Goal: Task Accomplishment & Management: Manage account settings

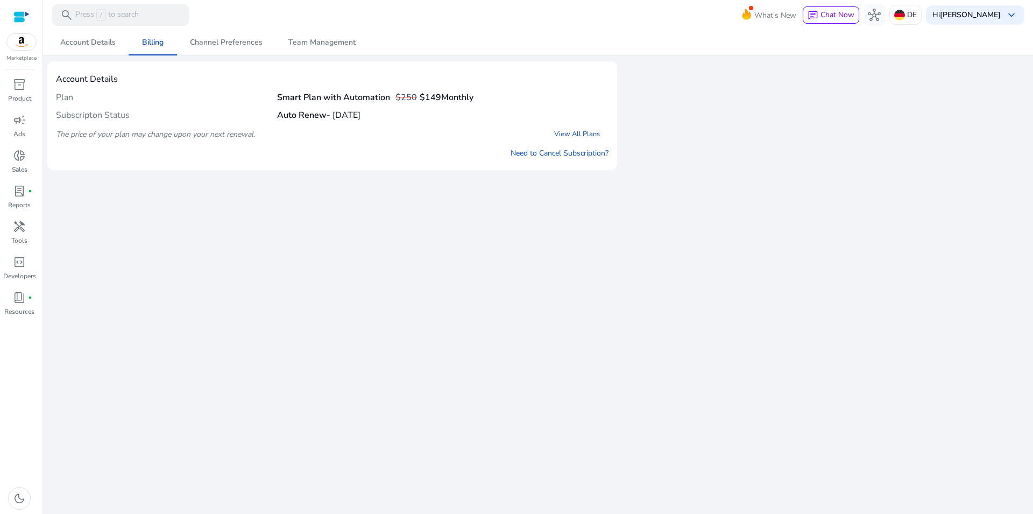
click at [551, 210] on div "We are getting things ready for you... Account Details Billing Channel Preferen…" at bounding box center [537, 272] width 981 height 484
click at [539, 157] on link "Need to Cancel Subscription?" at bounding box center [559, 152] width 98 height 11
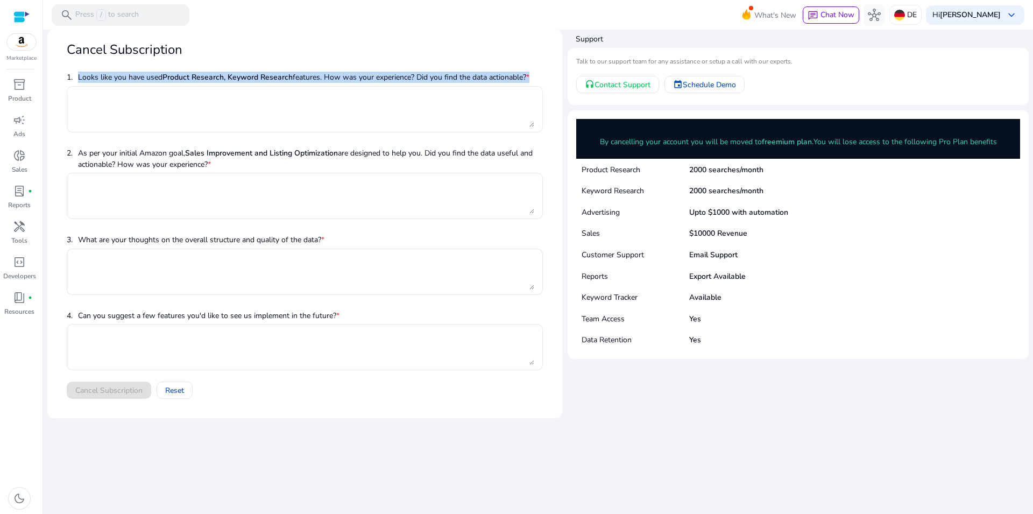
drag, startPoint x: 79, startPoint y: 76, endPoint x: 408, endPoint y: 93, distance: 329.5
click at [408, 93] on div "1. Looks like you have used Product Research, Keyword Research features. How wa…" at bounding box center [305, 106] width 476 height 76
copy div "Looks like you have used Product Research, Keyword Research features. How was y…"
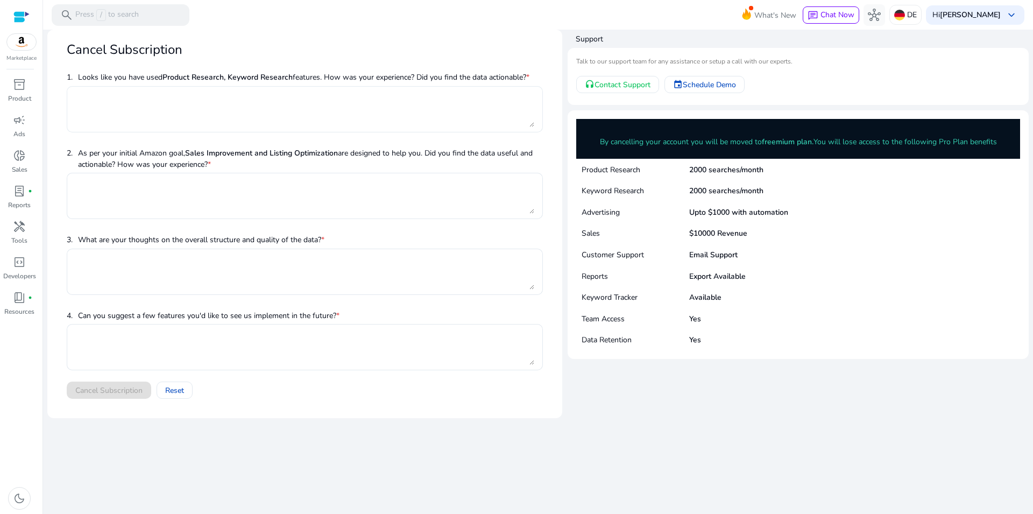
click at [210, 101] on textarea at bounding box center [304, 108] width 459 height 35
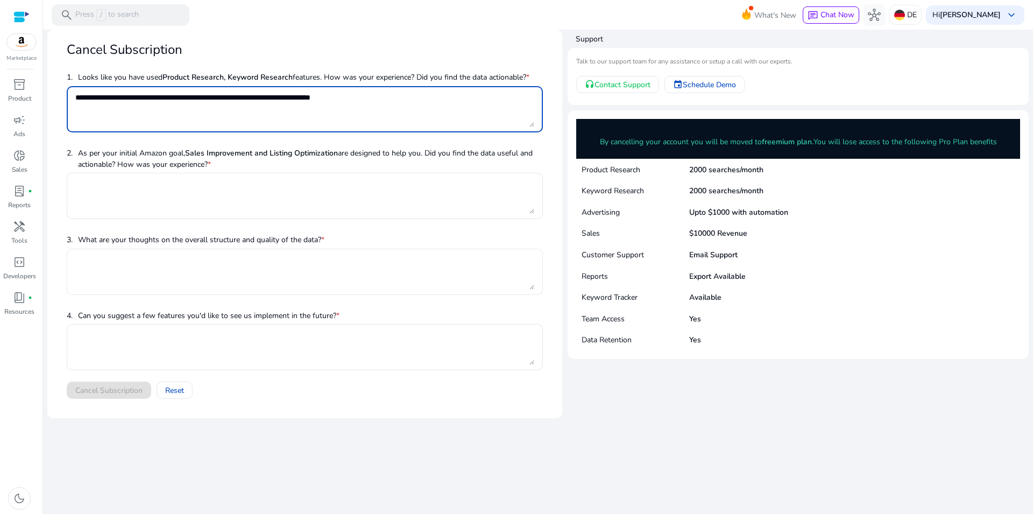
type textarea "**********"
click at [344, 265] on textarea at bounding box center [304, 271] width 459 height 35
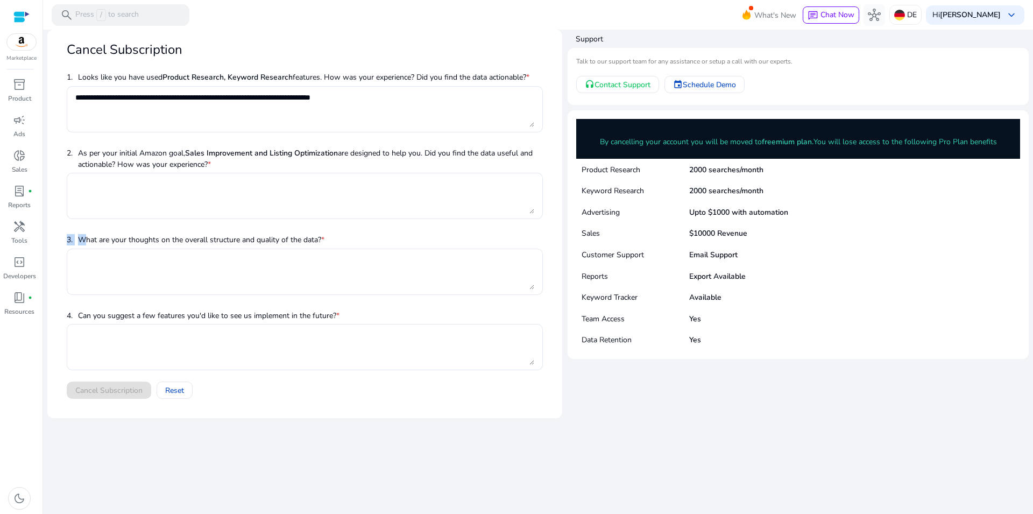
drag, startPoint x: 88, startPoint y: 240, endPoint x: 364, endPoint y: 230, distance: 275.6
click at [364, 230] on mat-card-content "**********" at bounding box center [304, 237] width 493 height 339
click at [148, 218] on div at bounding box center [304, 196] width 459 height 46
drag, startPoint x: 76, startPoint y: 241, endPoint x: 387, endPoint y: 260, distance: 312.0
click at [387, 260] on div "3. What are your thoughts on the overall structure and quality of the data? *" at bounding box center [305, 268] width 476 height 76
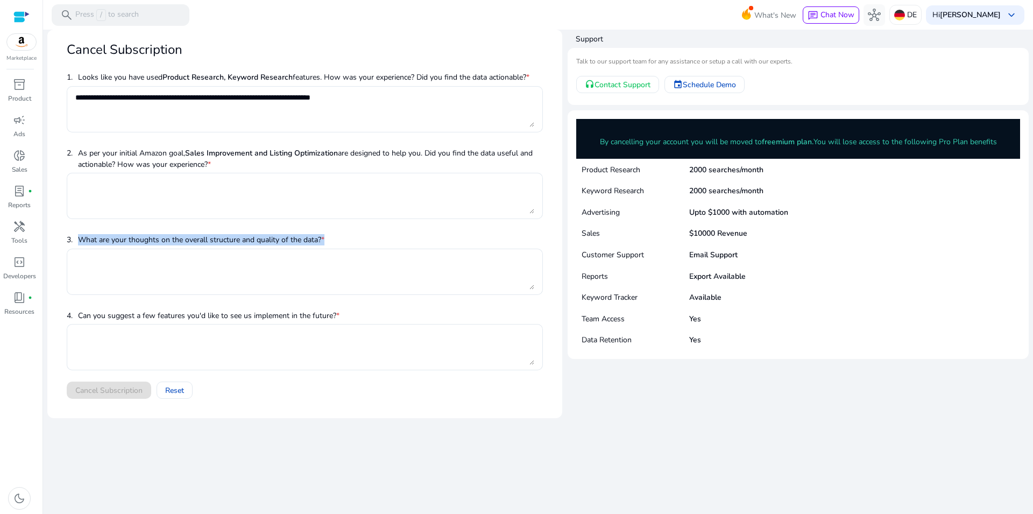
copy div "What are your thoughts on the overall structure and quality of the data? *"
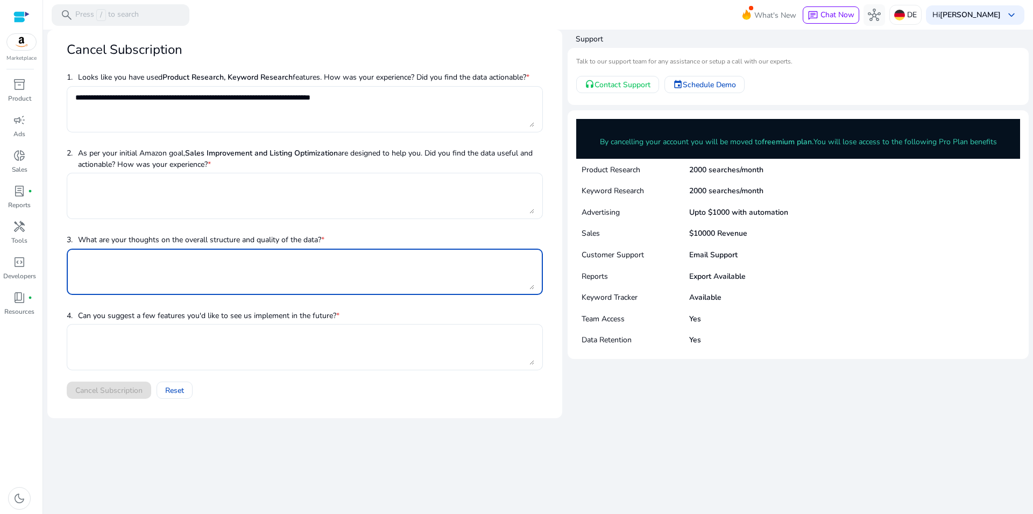
click at [165, 264] on textarea at bounding box center [304, 271] width 459 height 35
type textarea "**********"
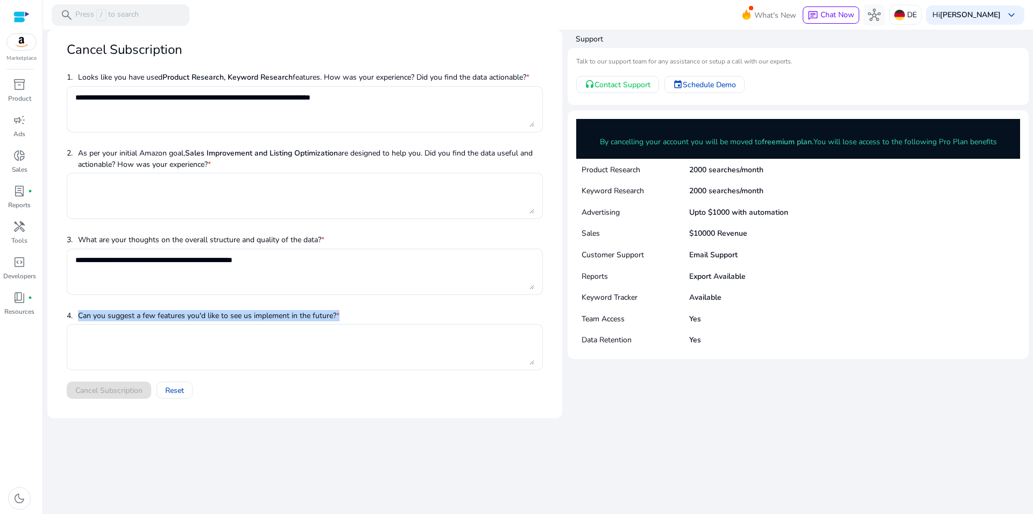
drag, startPoint x: 74, startPoint y: 310, endPoint x: 460, endPoint y: 322, distance: 385.8
click at [460, 322] on span "4. Can you suggest a few features you'd like to see us implement in the future?…" at bounding box center [305, 315] width 476 height 18
copy span "Can you suggest a few features you'd like to see us implement in the future? *"
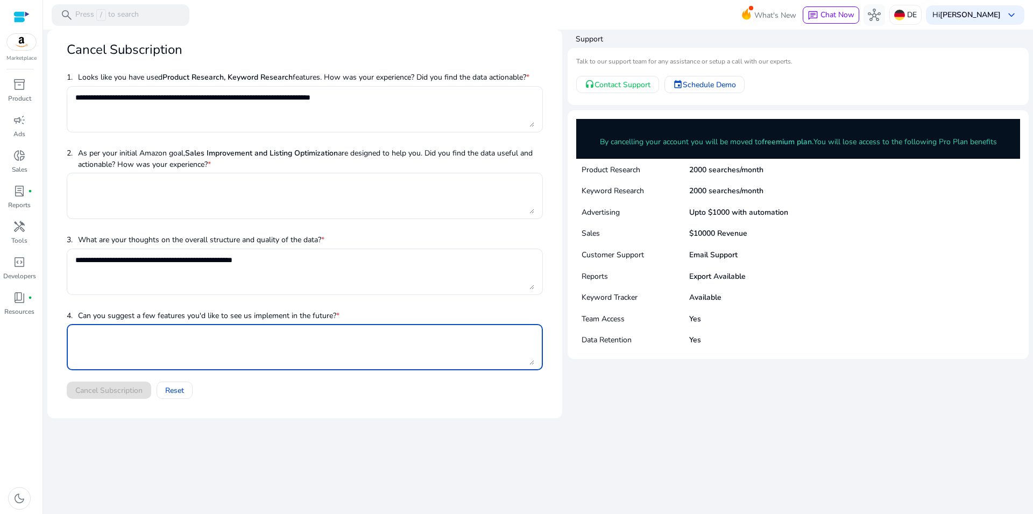
click at [303, 342] on textarea at bounding box center [304, 346] width 459 height 35
type textarea "**********"
click at [402, 414] on mat-card "**********" at bounding box center [304, 224] width 515 height 388
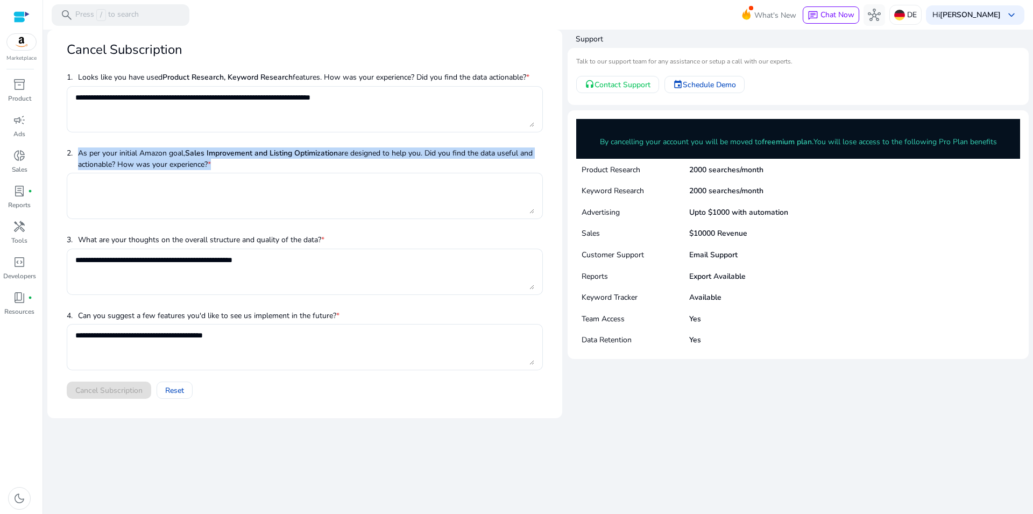
drag, startPoint x: 80, startPoint y: 154, endPoint x: 284, endPoint y: 173, distance: 204.7
click at [284, 173] on span "2. As per your initial Amazon goal, Sales Improvement and Listing Optimization …" at bounding box center [305, 159] width 476 height 30
copy p "As per your initial Amazon goal, Sales Improvement and Listing Optimization are…"
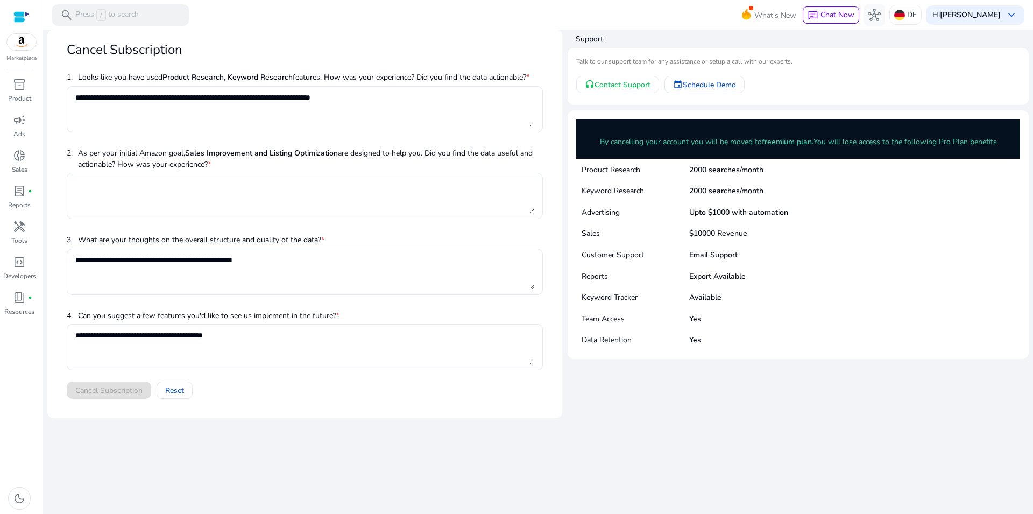
click at [195, 183] on textarea at bounding box center [304, 195] width 459 height 35
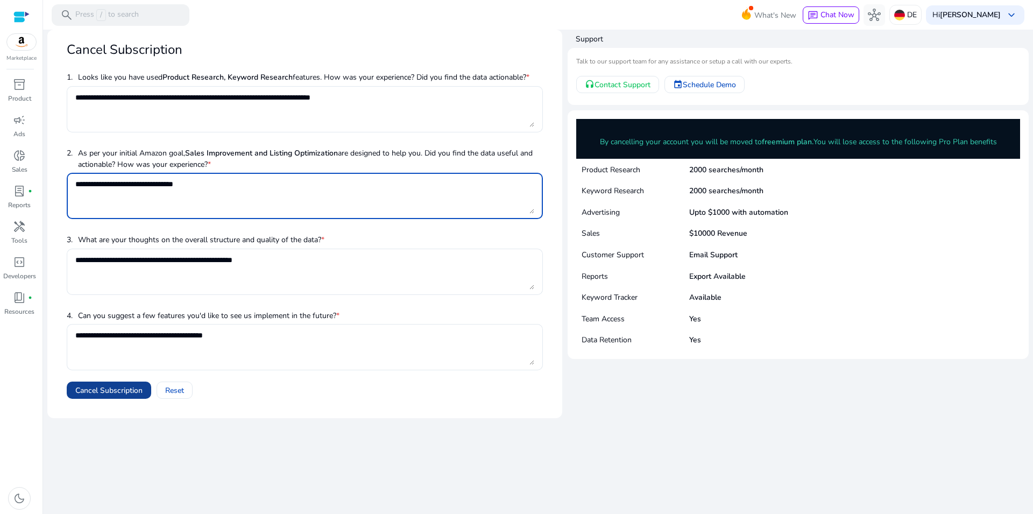
type textarea "**********"
click at [96, 383] on span at bounding box center [109, 390] width 84 height 26
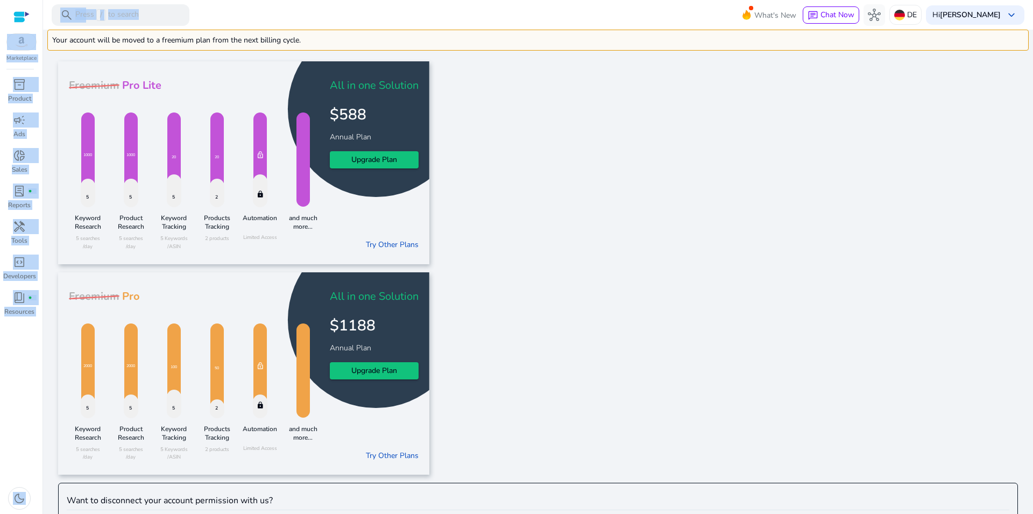
drag, startPoint x: 302, startPoint y: 36, endPoint x: 18, endPoint y: 34, distance: 284.5
click at [43, 34] on mat-sidenav-content "search Press / to search What's New chat Chat Now hub DE Hi [PERSON_NAME] keybo…" at bounding box center [538, 257] width 990 height 514
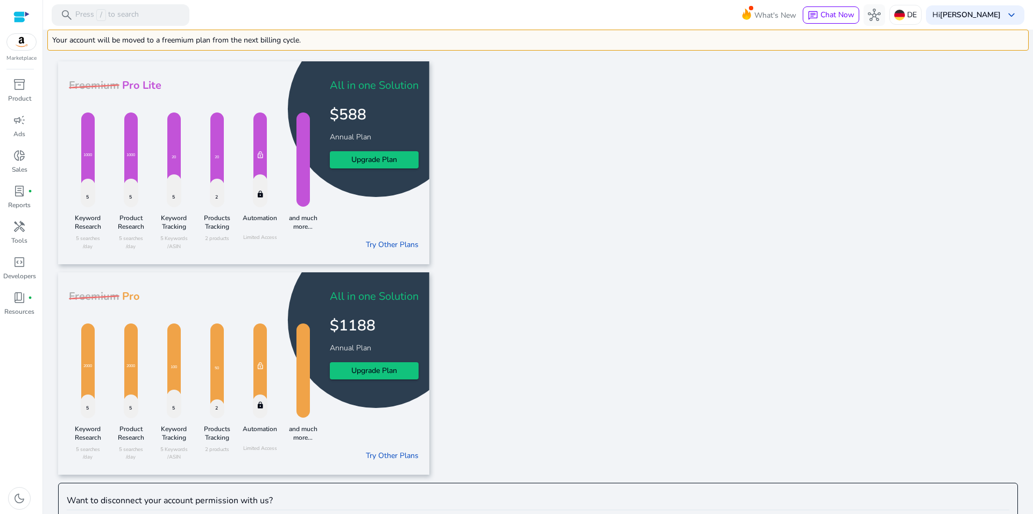
click at [16, 32] on div at bounding box center [21, 16] width 16 height 33
drag, startPoint x: 52, startPoint y: 41, endPoint x: 358, endPoint y: 48, distance: 306.6
click at [358, 48] on div "Your account will be moved to a freemium plan from the next billing cycle." at bounding box center [537, 40] width 981 height 21
copy div "Your account will be moved to a freemium plan from the next billing cycle."
